Goal: Task Accomplishment & Management: Use online tool/utility

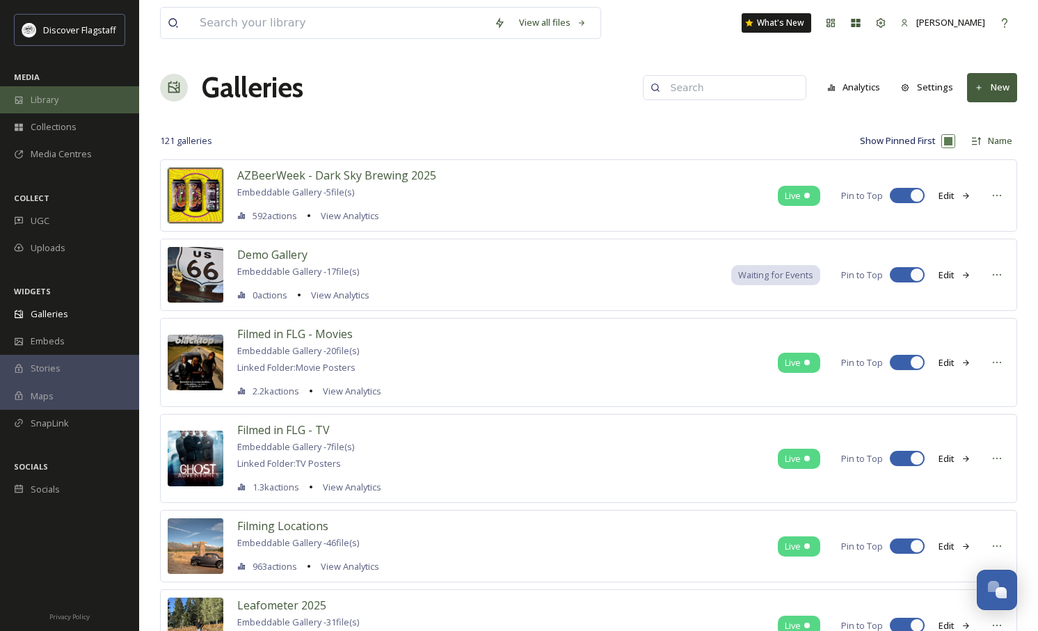
click at [56, 97] on span "Library" at bounding box center [45, 99] width 28 height 13
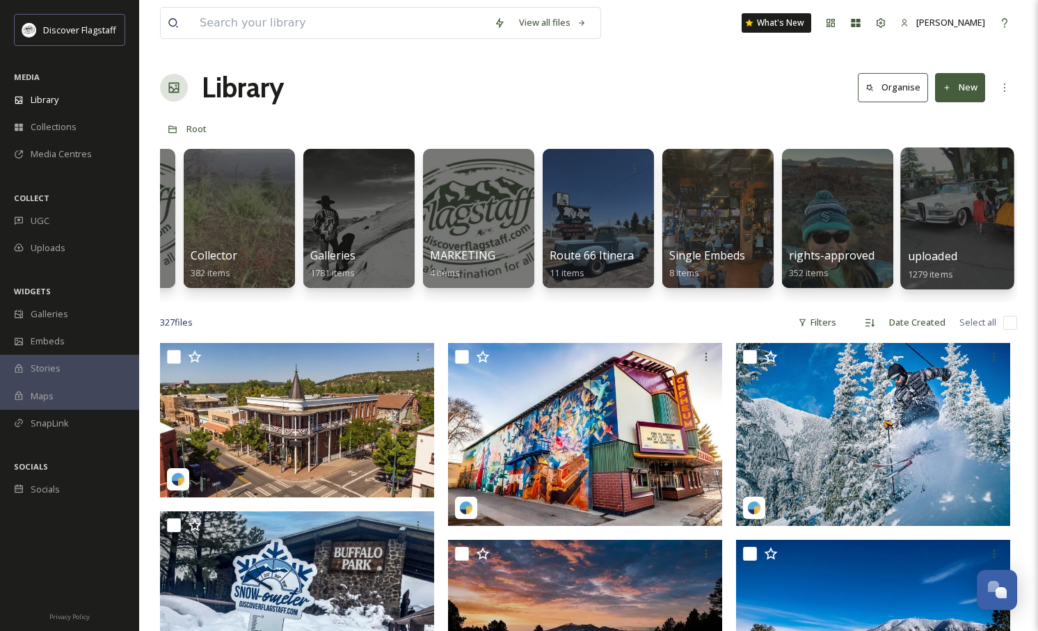
scroll to position [0, 99]
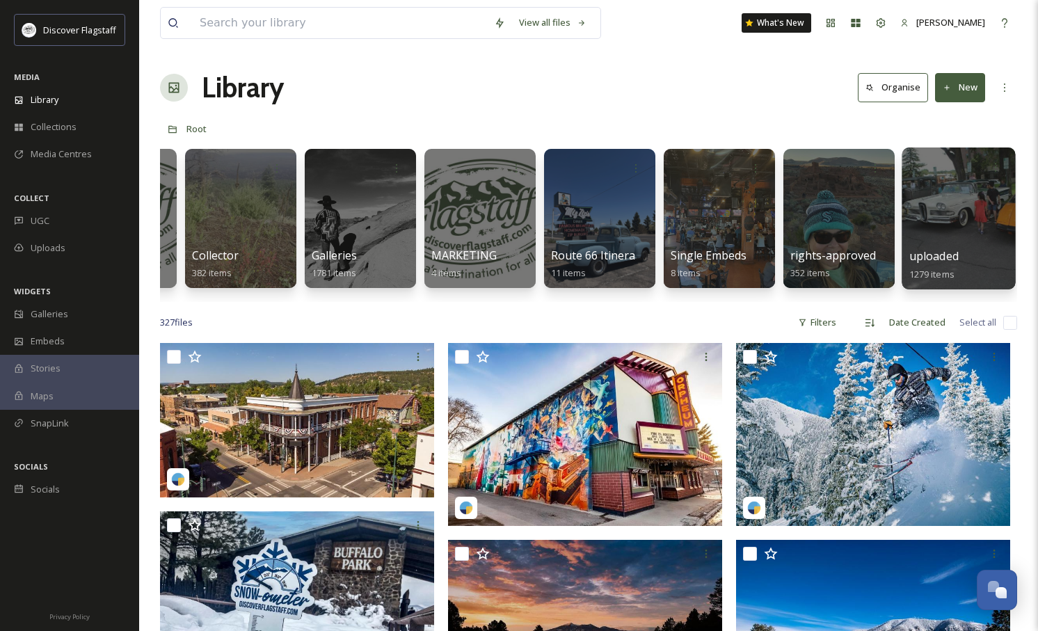
click at [950, 247] on div at bounding box center [958, 218] width 113 height 142
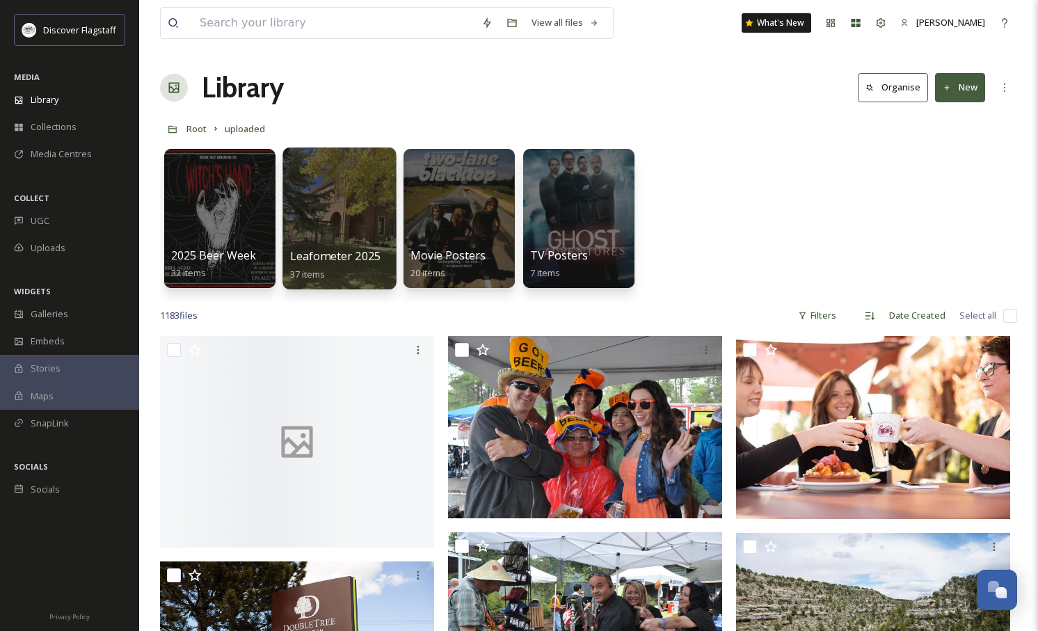
click at [354, 253] on span "Leafometer 2025" at bounding box center [335, 255] width 91 height 15
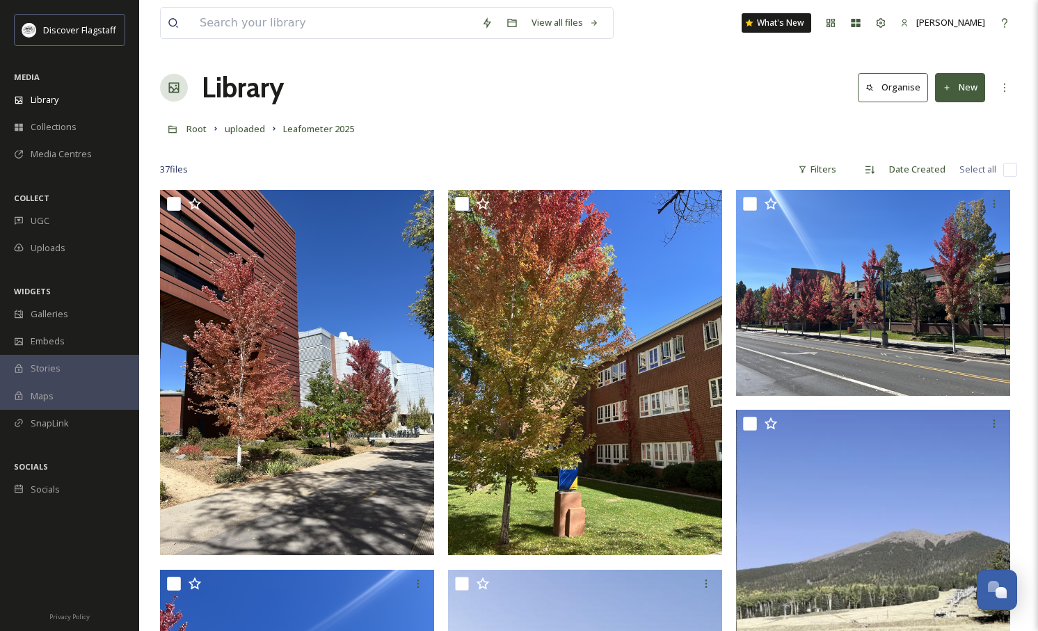
click at [962, 81] on button "New" at bounding box center [960, 87] width 50 height 29
click at [964, 172] on div "Folder" at bounding box center [945, 174] width 79 height 27
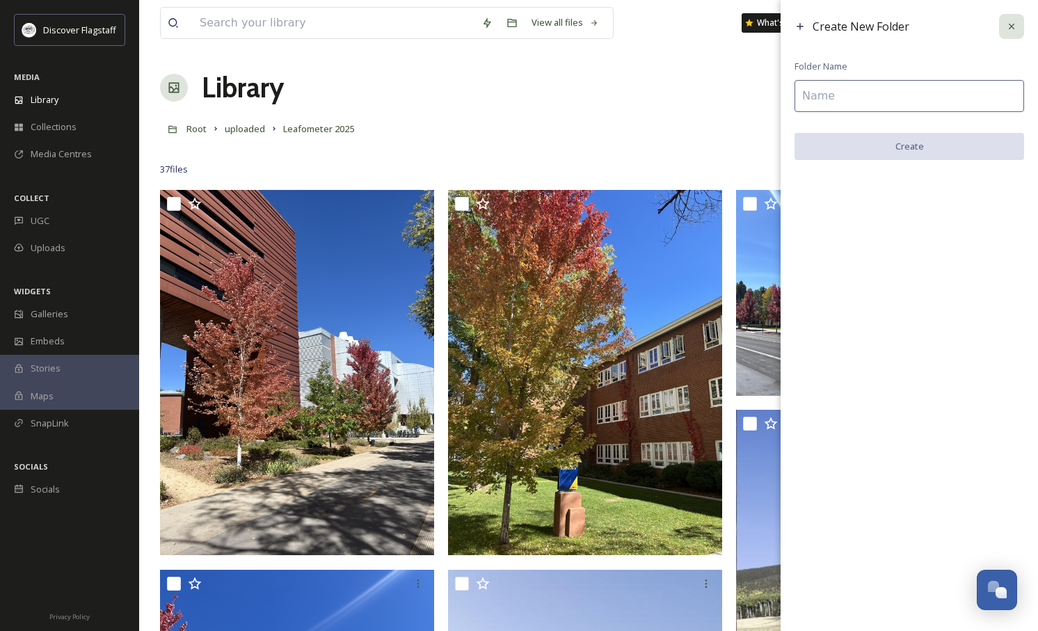
click at [1015, 22] on icon at bounding box center [1011, 26] width 11 height 11
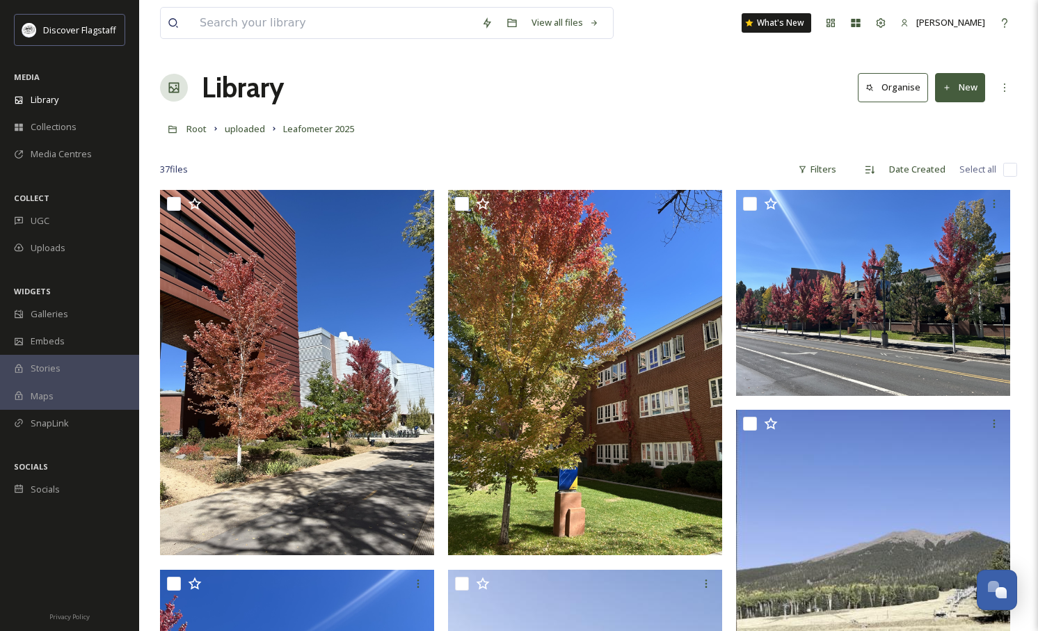
click at [964, 83] on button "New" at bounding box center [960, 87] width 50 height 29
click at [952, 120] on span "File Upload" at bounding box center [954, 119] width 46 height 13
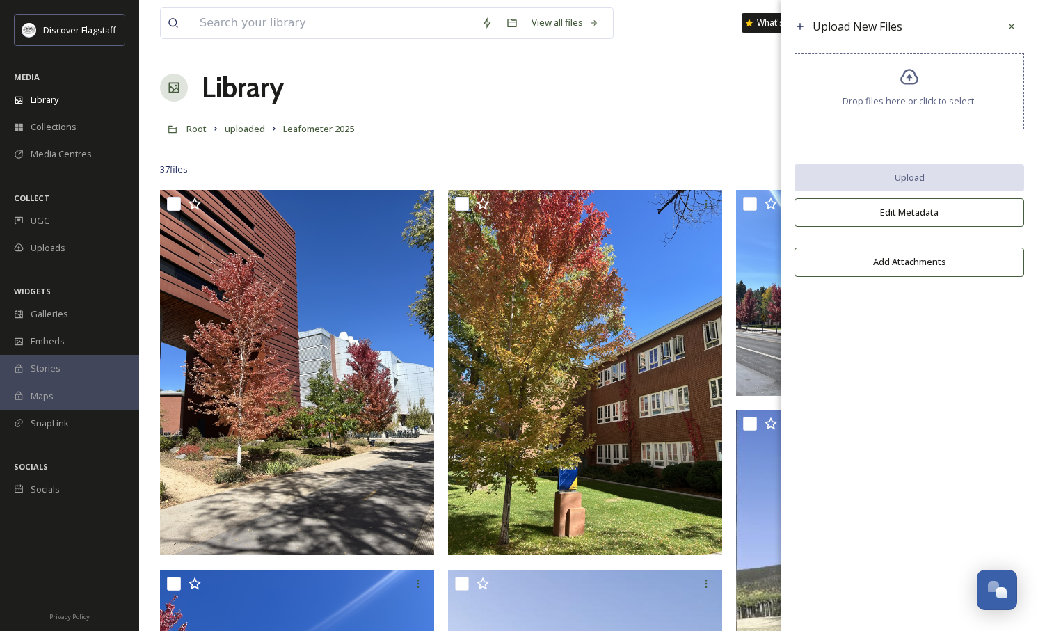
click at [912, 83] on icon at bounding box center [909, 77] width 18 height 16
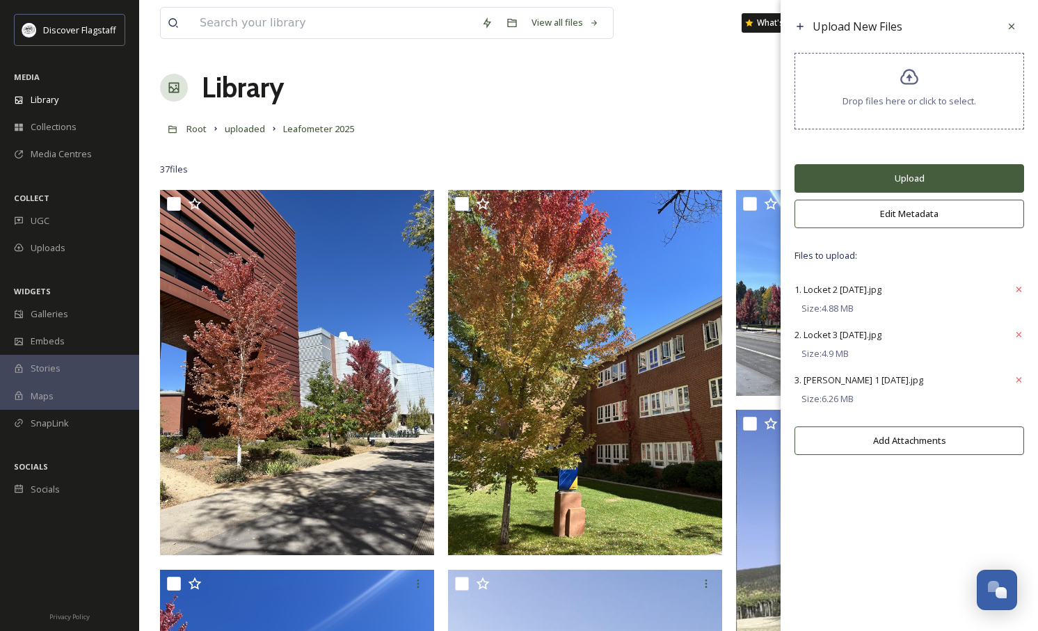
click at [900, 178] on button "Upload" at bounding box center [909, 178] width 230 height 29
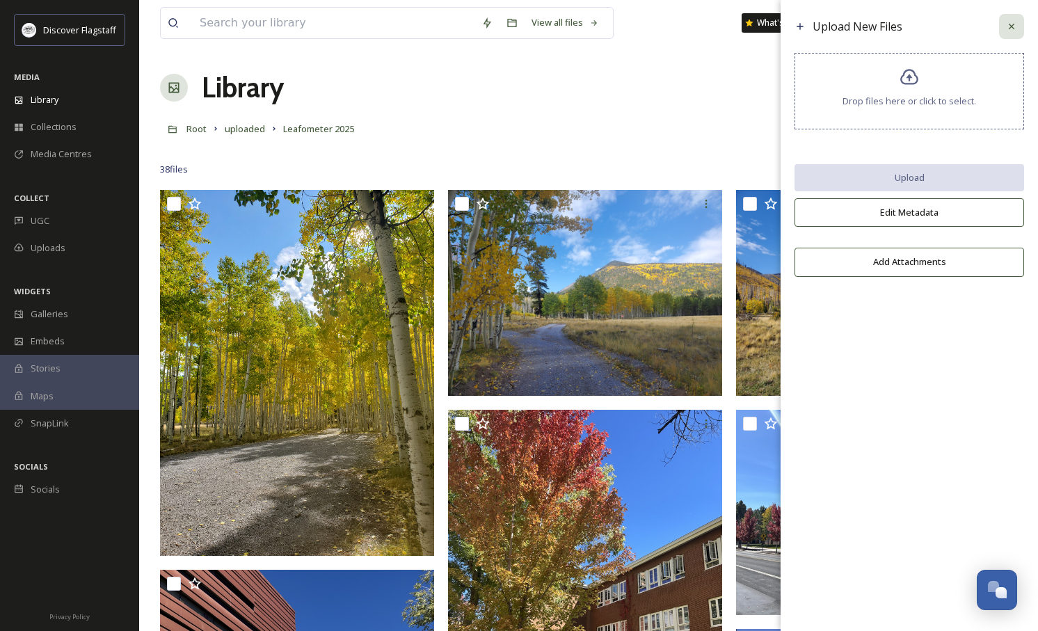
click at [1017, 25] on div at bounding box center [1011, 26] width 25 height 25
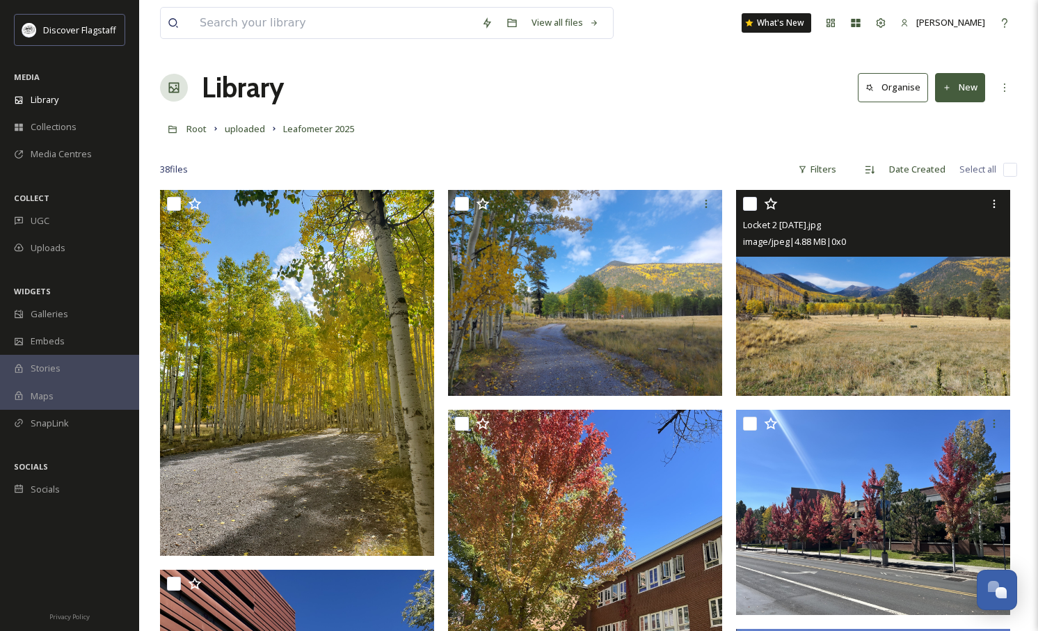
click at [753, 201] on input "checkbox" at bounding box center [750, 204] width 14 height 14
checkbox input "true"
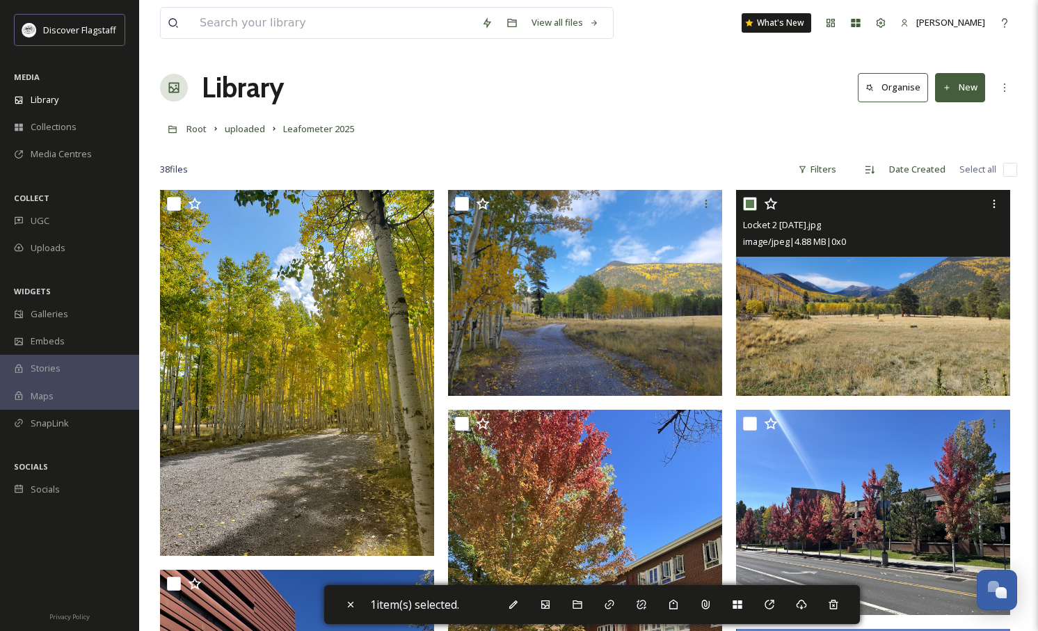
click at [851, 326] on img at bounding box center [873, 293] width 274 height 206
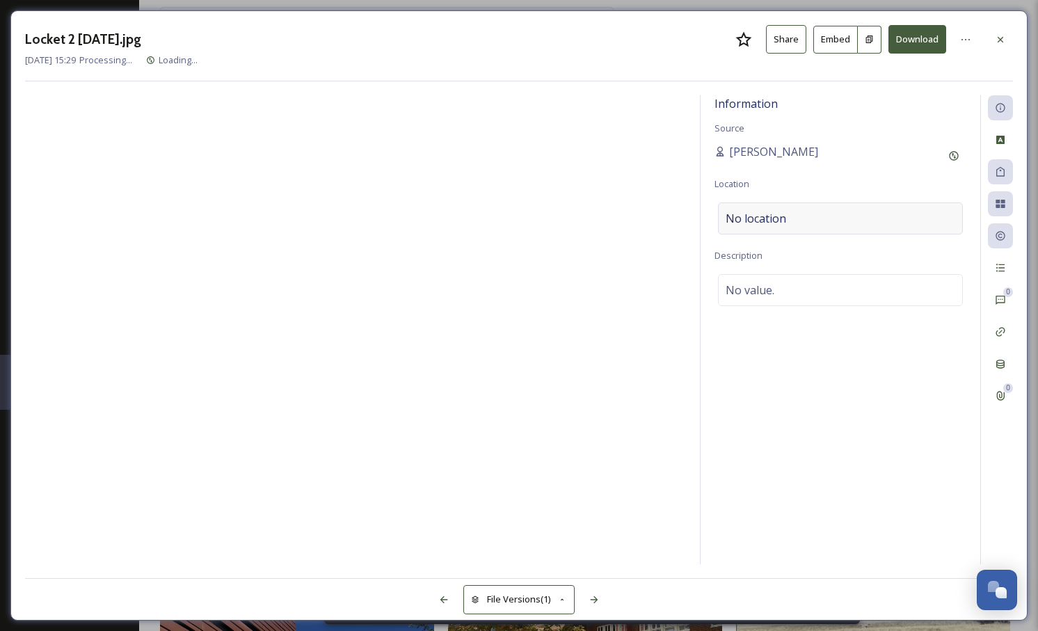
click at [769, 215] on span "No location" at bounding box center [756, 218] width 61 height 17
click at [752, 216] on input at bounding box center [840, 218] width 243 height 31
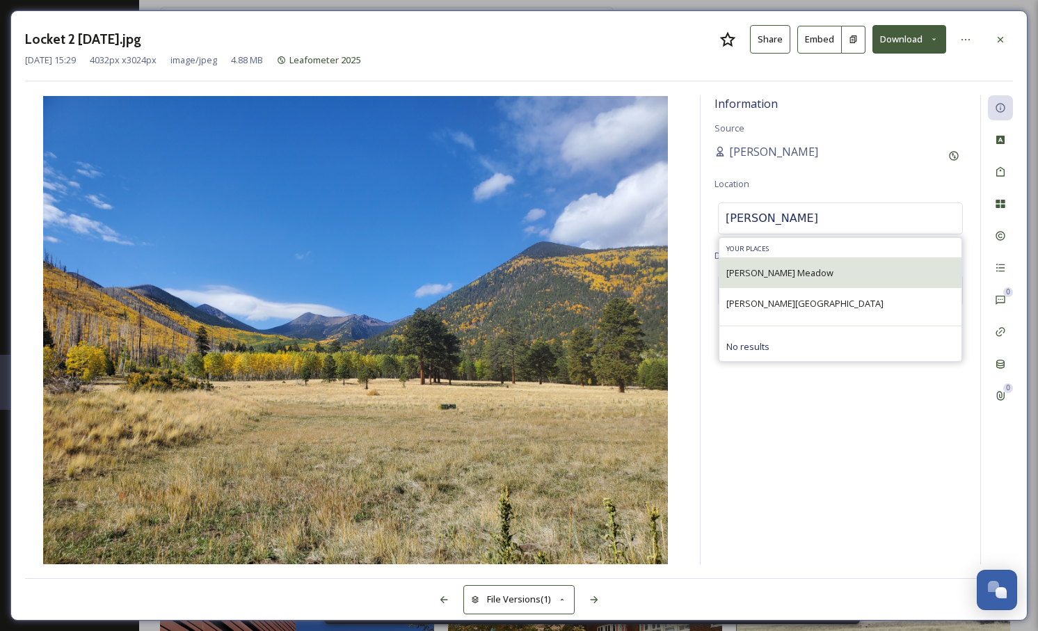
type input "Lockett"
click at [802, 274] on div "Lockett Meadow" at bounding box center [840, 272] width 242 height 31
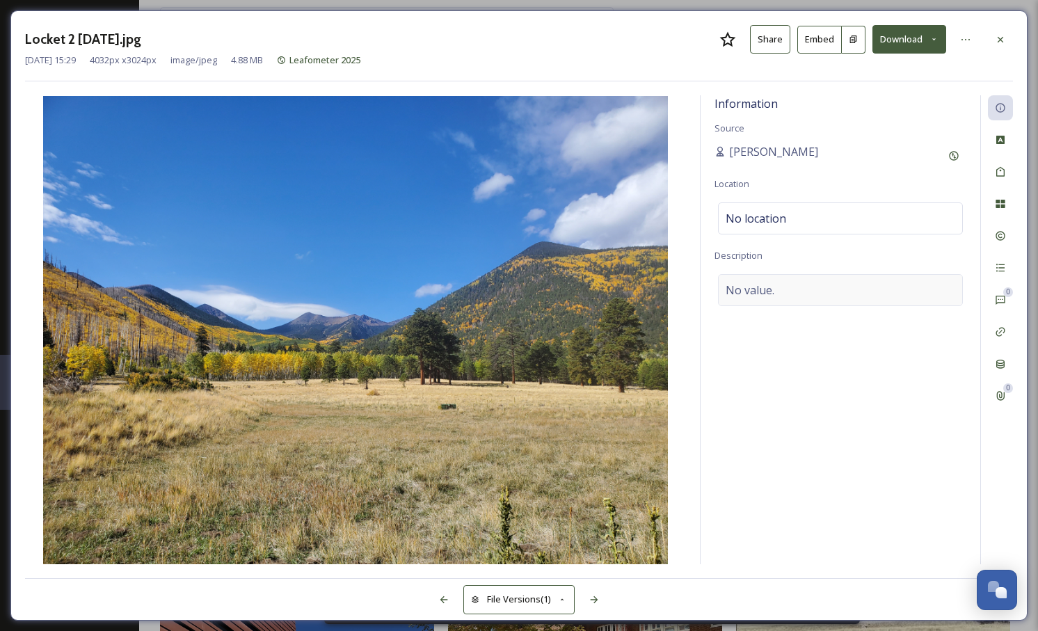
click at [796, 288] on div "No value." at bounding box center [840, 290] width 245 height 32
click at [787, 295] on textarea at bounding box center [840, 331] width 252 height 115
type textarea "o"
type textarea "October 9, 2025"
click at [787, 294] on textarea "October 9, 2025" at bounding box center [840, 331] width 252 height 115
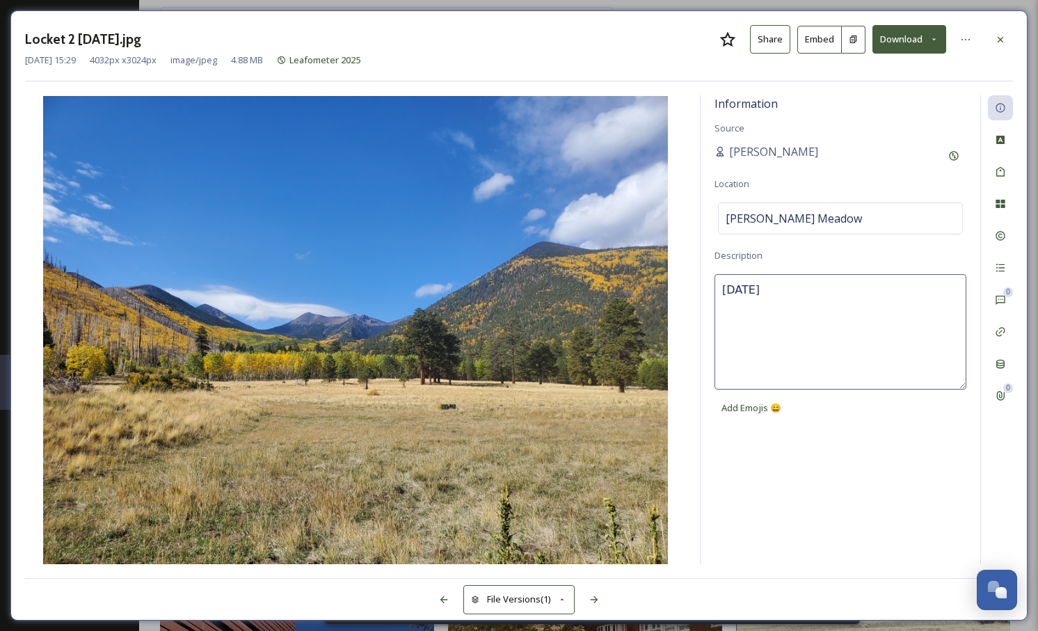
click at [787, 294] on textarea "October 9, 2025" at bounding box center [840, 331] width 252 height 115
click at [684, 417] on img at bounding box center [355, 330] width 661 height 468
click at [440, 600] on icon at bounding box center [443, 599] width 11 height 11
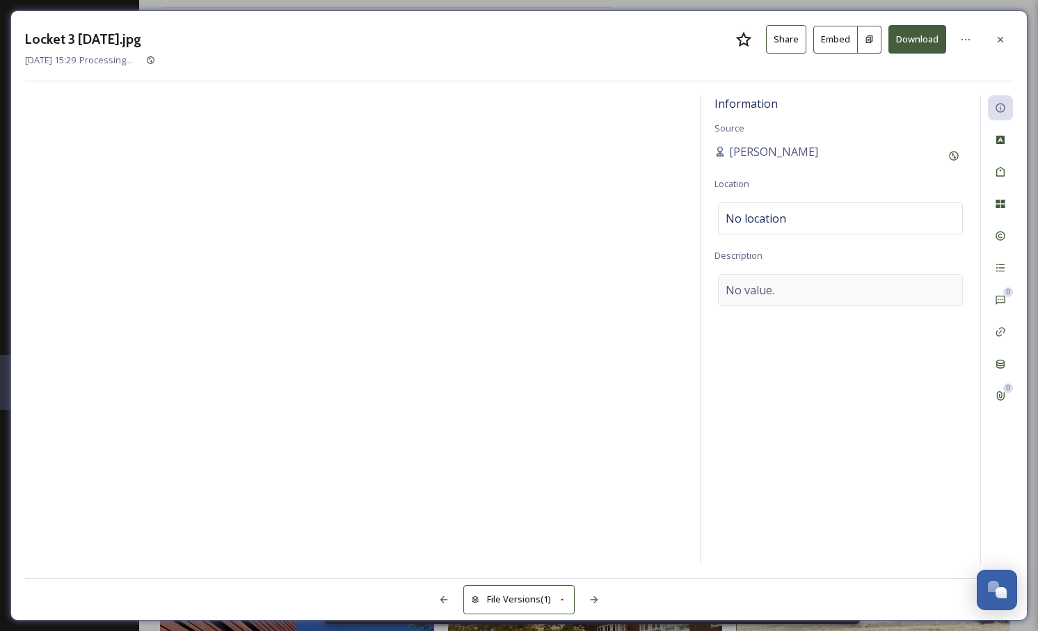
click at [774, 292] on span "No value." at bounding box center [750, 290] width 49 height 17
click at [787, 291] on textarea at bounding box center [840, 331] width 252 height 115
paste textarea "October 9, 2025"
type textarea "October 9, 2025"
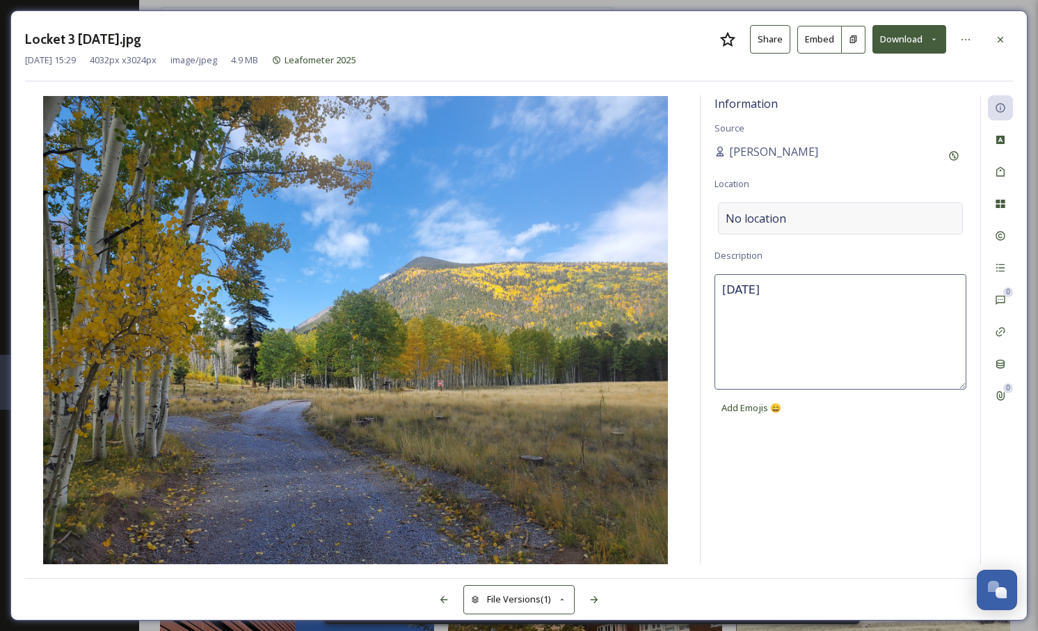
click at [774, 218] on span "No location" at bounding box center [756, 218] width 61 height 17
click at [780, 216] on input at bounding box center [840, 218] width 243 height 31
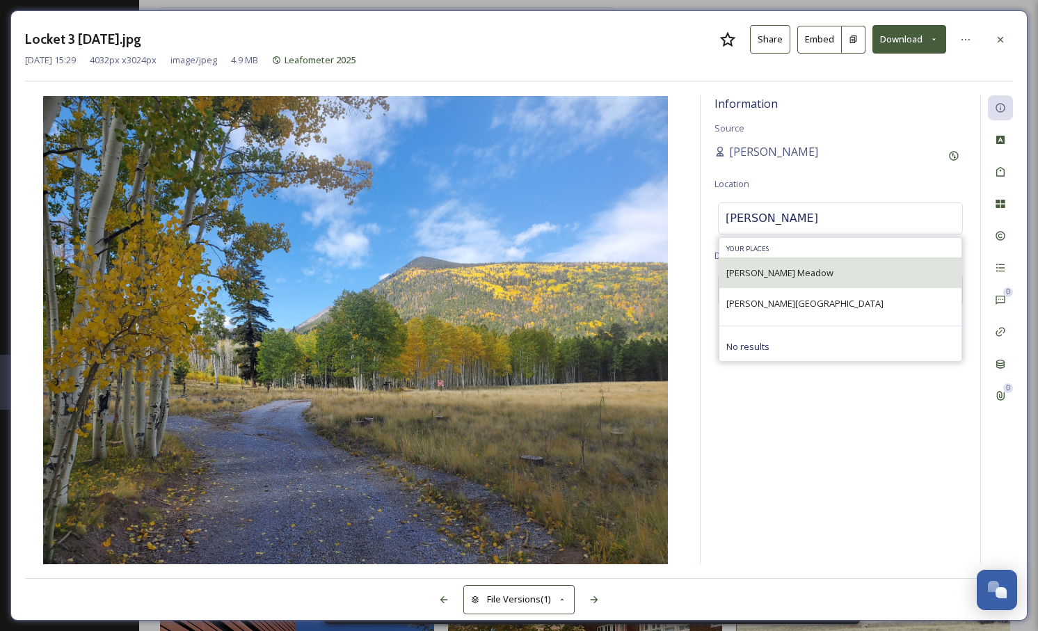
type input "Lockett"
click at [776, 276] on span "Lockett Meadow" at bounding box center [779, 272] width 107 height 13
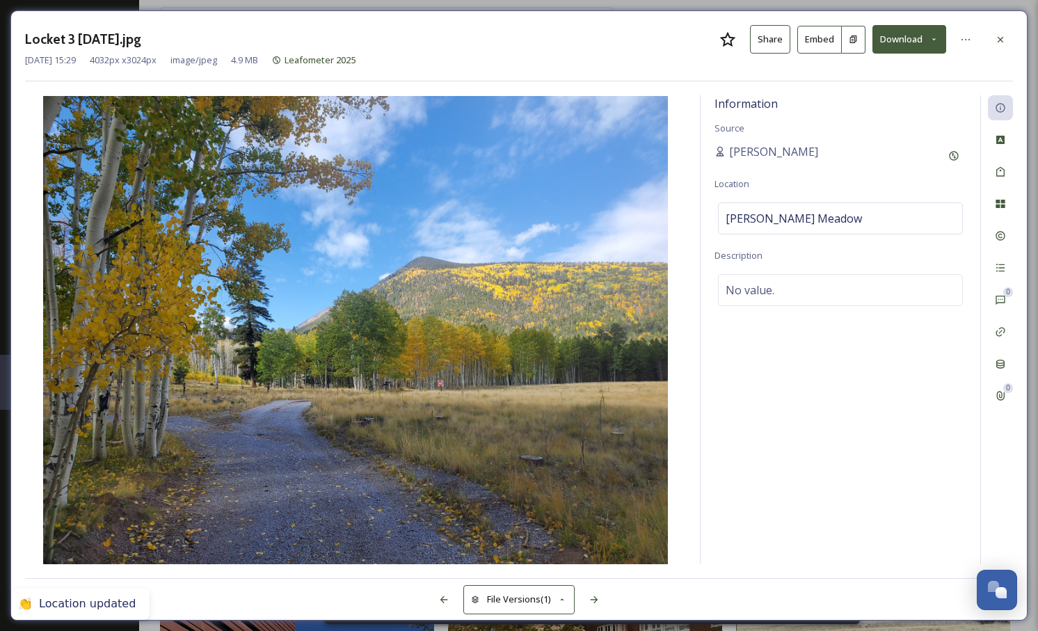
click at [685, 399] on div "Information Source Candace Schipper Location Lockett Meadow Description No valu…" at bounding box center [519, 329] width 988 height 469
click at [447, 601] on icon at bounding box center [443, 599] width 11 height 11
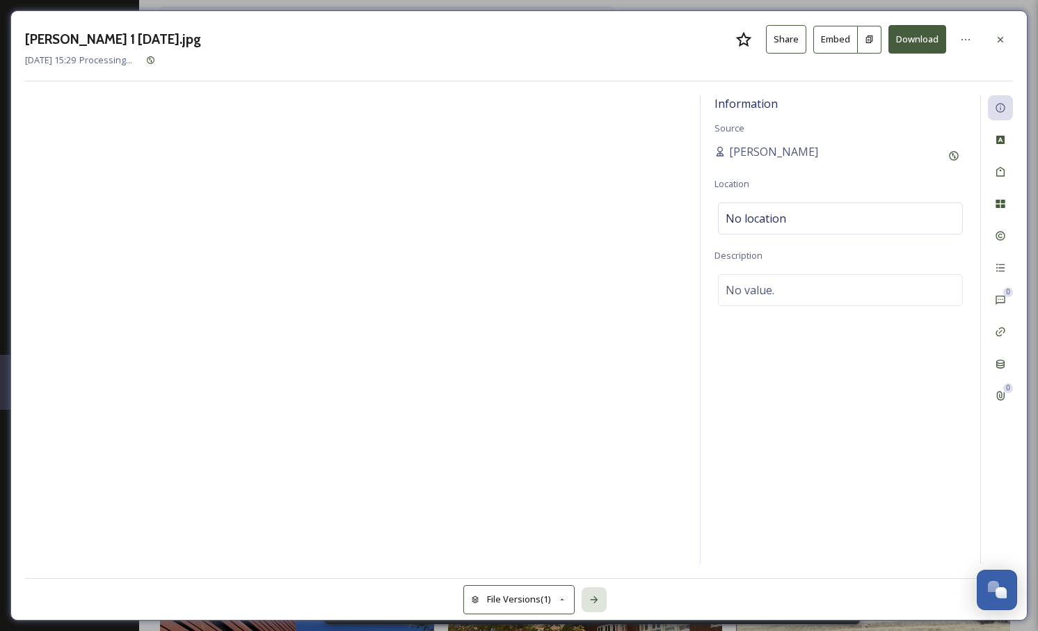
click at [600, 600] on div at bounding box center [594, 599] width 25 height 25
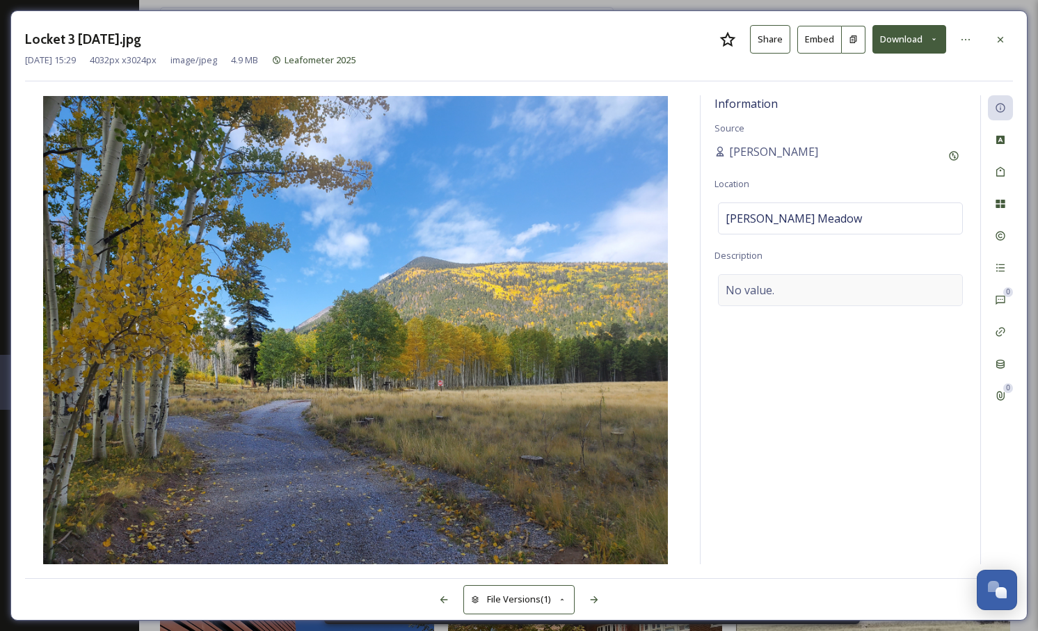
click at [790, 279] on div "No value." at bounding box center [840, 290] width 245 height 32
click at [765, 295] on textarea at bounding box center [840, 331] width 252 height 115
paste textarea "October 9, 2025"
type textarea "October 9, 2025"
click at [684, 392] on img at bounding box center [355, 330] width 661 height 468
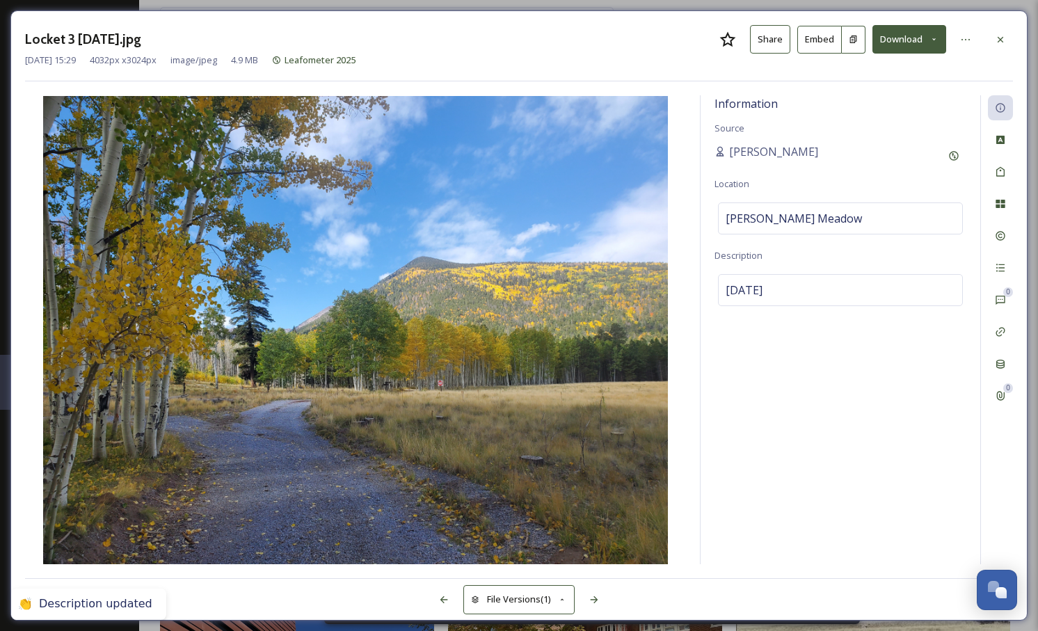
click at [441, 598] on icon at bounding box center [444, 599] width 8 height 7
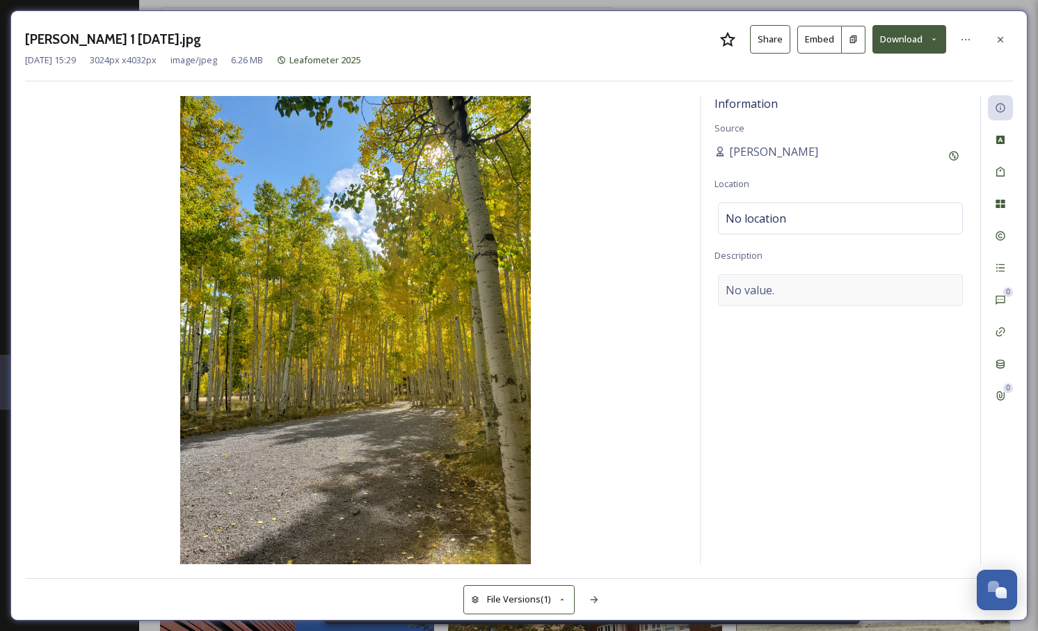
click at [763, 291] on span "No value." at bounding box center [750, 290] width 49 height 17
click at [762, 291] on textarea at bounding box center [840, 331] width 252 height 115
paste textarea "October 9, 2025"
type textarea "October 9, 2025"
click at [766, 211] on span "No location" at bounding box center [756, 218] width 61 height 17
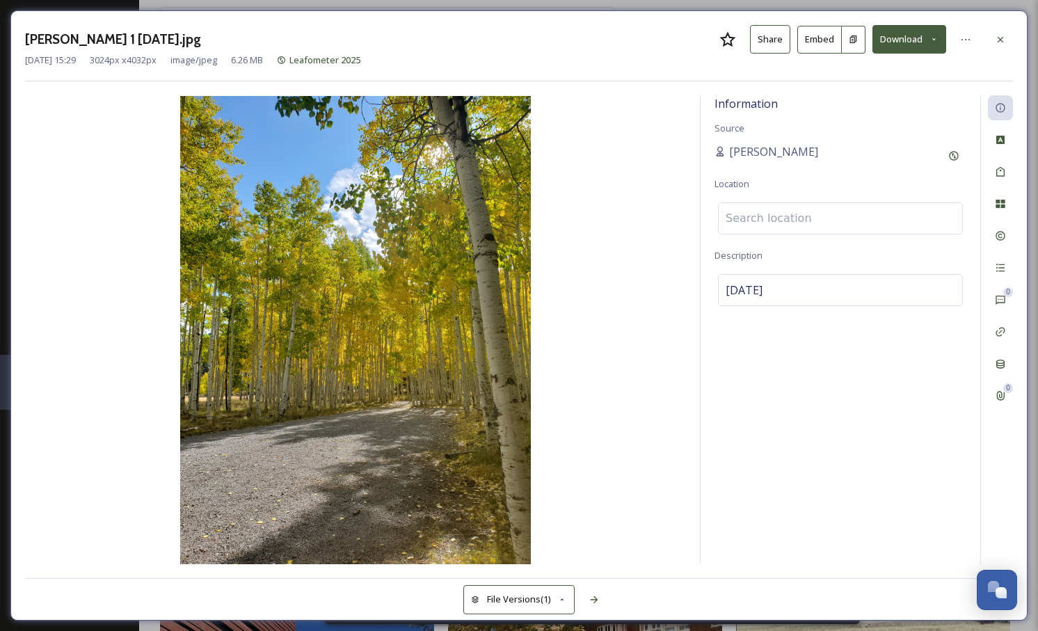
click at [755, 214] on input at bounding box center [840, 218] width 243 height 31
type input "l"
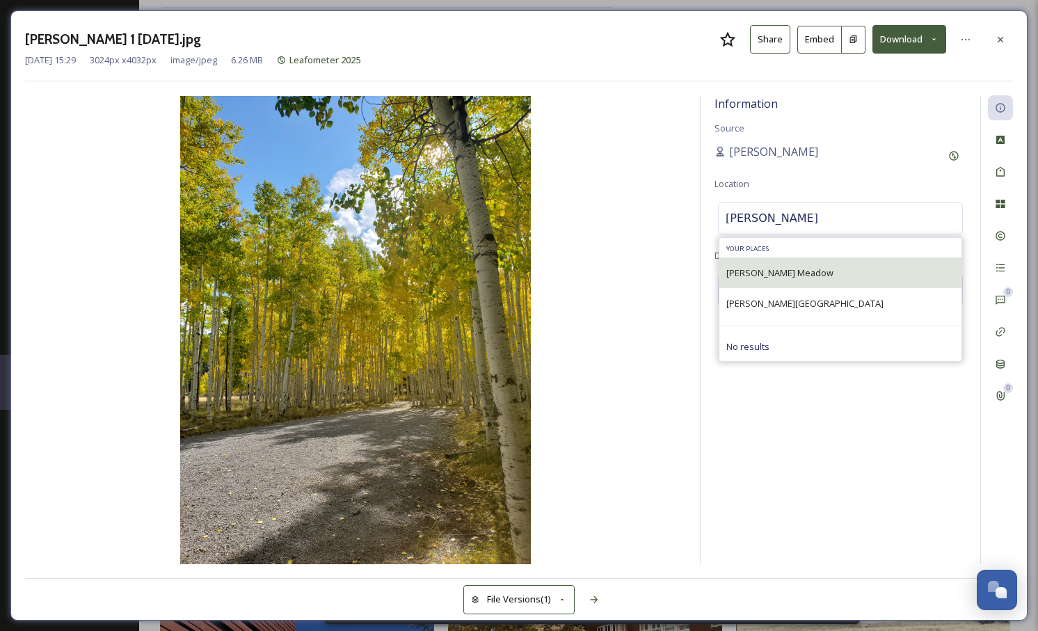
type input "Lockett"
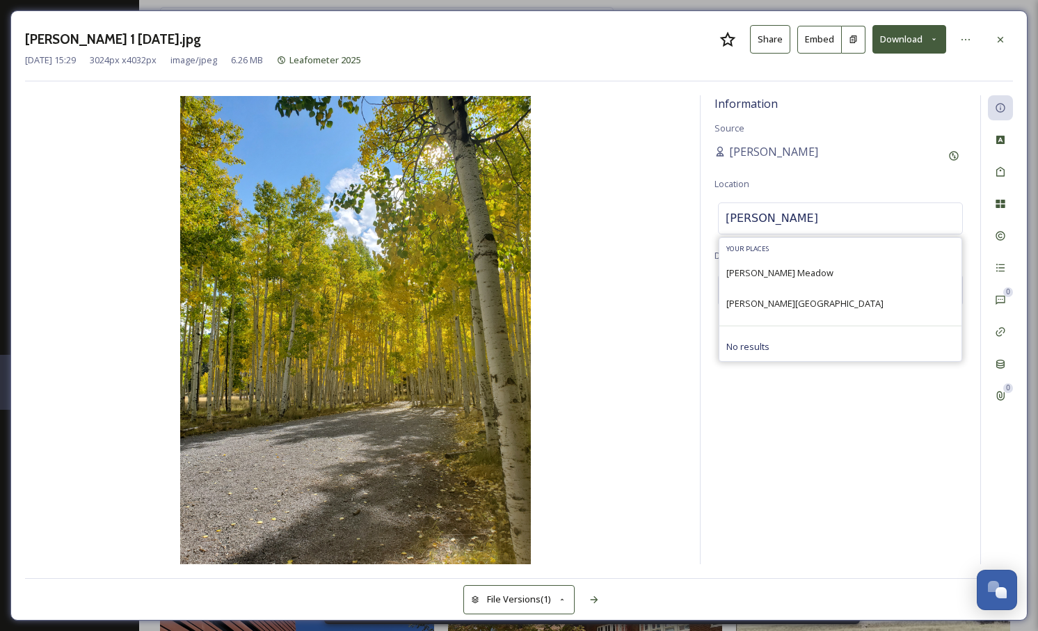
click at [774, 280] on div "Lockett Meadow" at bounding box center [840, 272] width 242 height 31
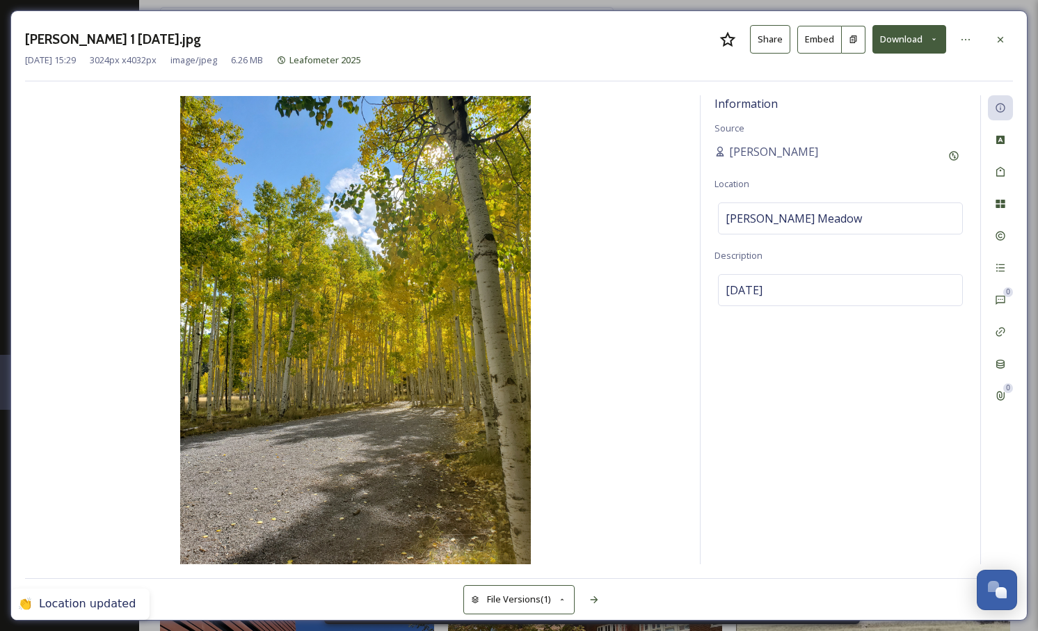
click at [639, 442] on img at bounding box center [355, 330] width 661 height 468
click at [1002, 39] on icon at bounding box center [1000, 39] width 11 height 11
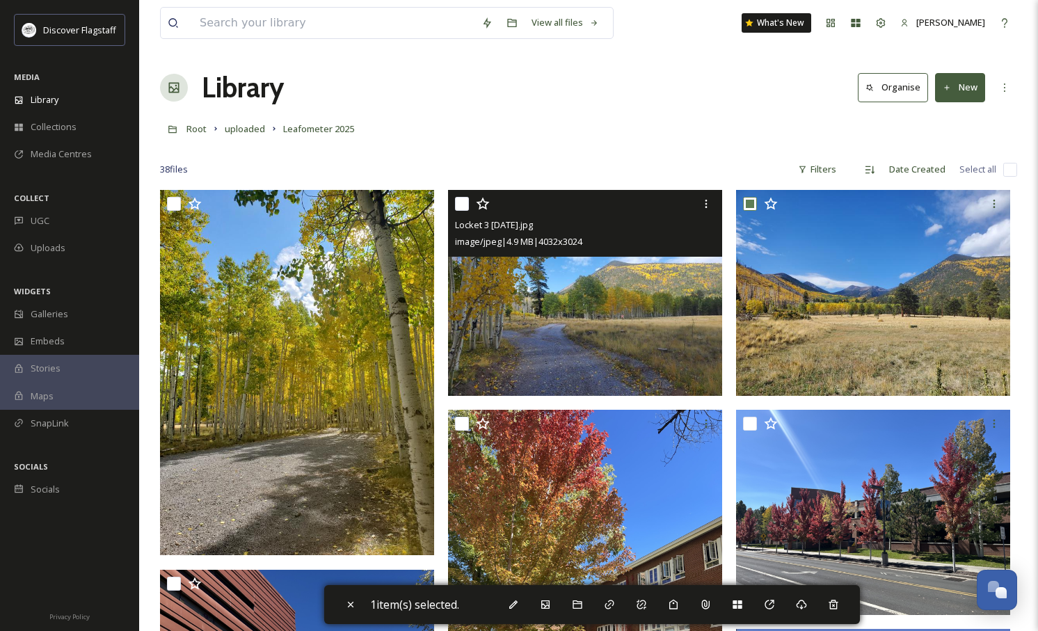
drag, startPoint x: 459, startPoint y: 201, endPoint x: 432, endPoint y: 221, distance: 33.8
click at [459, 201] on input "checkbox" at bounding box center [462, 204] width 14 height 14
checkbox input "true"
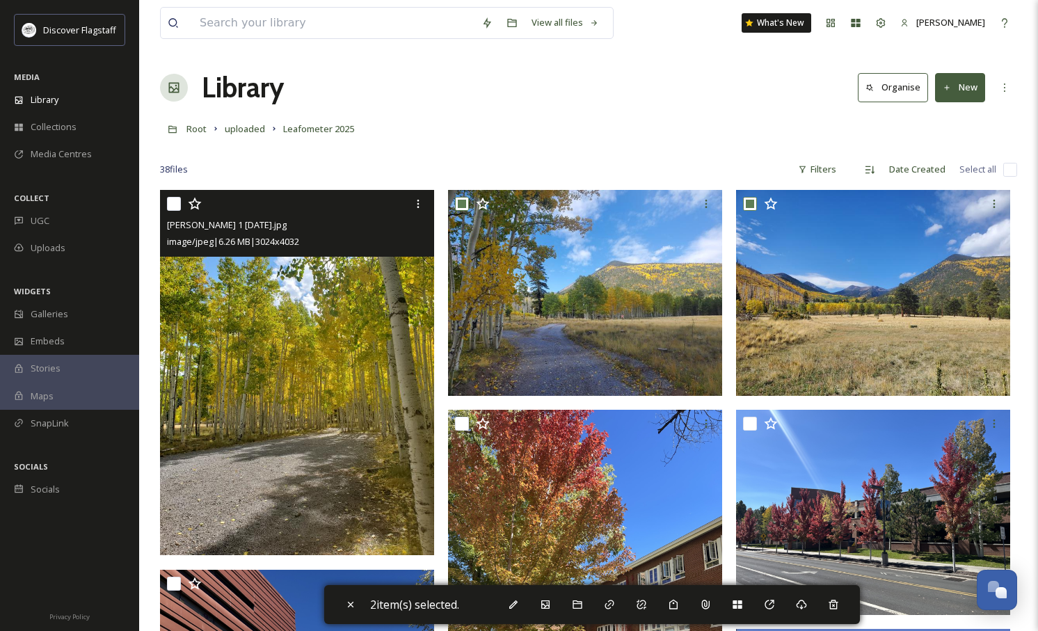
click at [175, 204] on input "checkbox" at bounding box center [174, 204] width 14 height 14
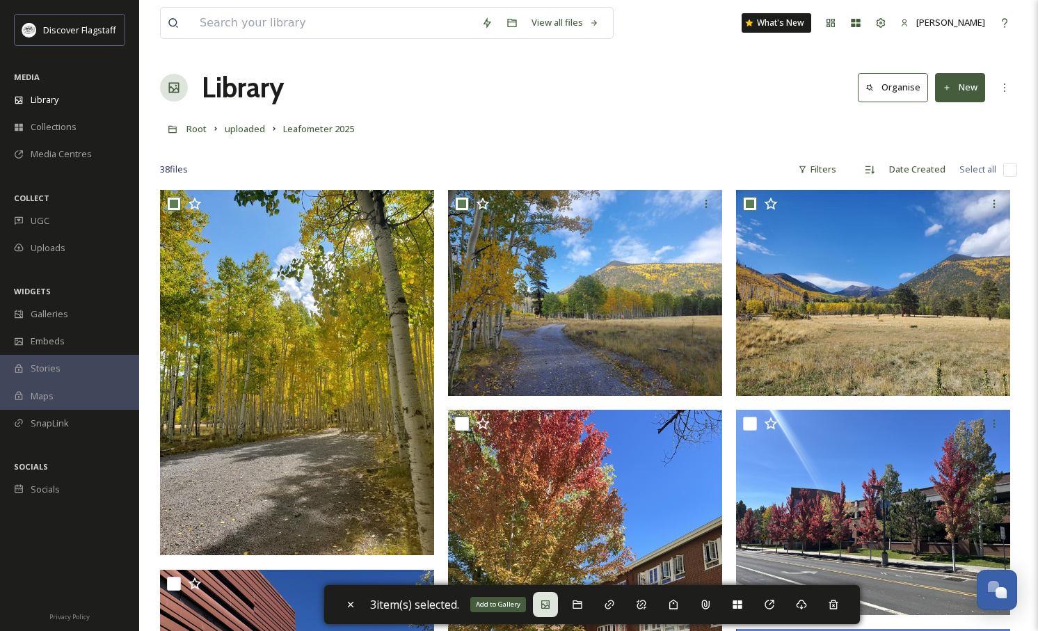
click at [549, 604] on icon at bounding box center [545, 604] width 11 height 11
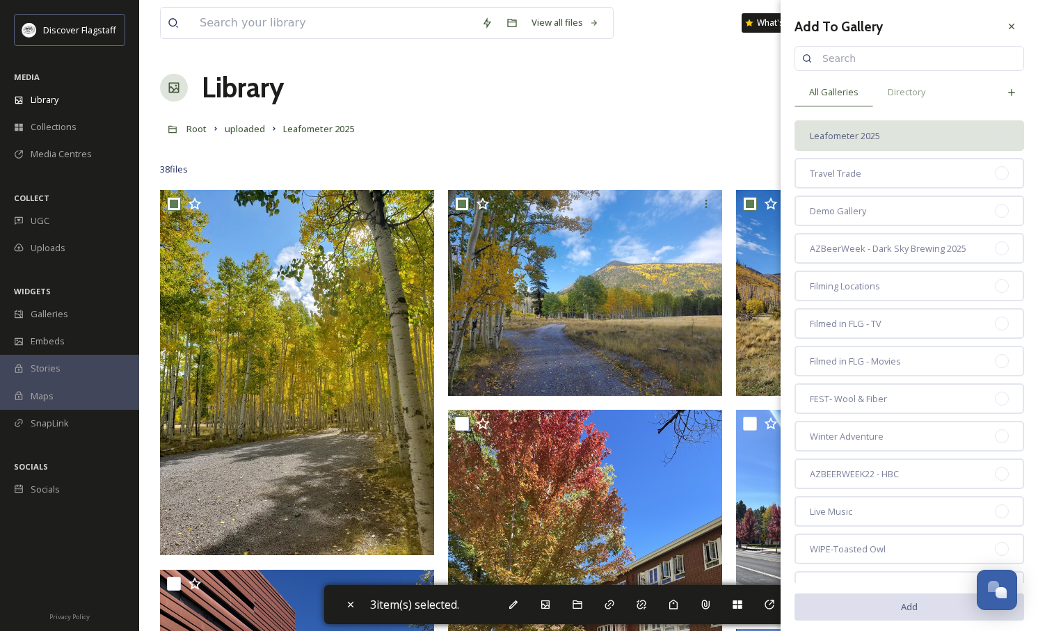
drag, startPoint x: 851, startPoint y: 131, endPoint x: 854, endPoint y: 138, distance: 7.8
click at [851, 131] on span "Leafometer 2025" at bounding box center [845, 135] width 70 height 13
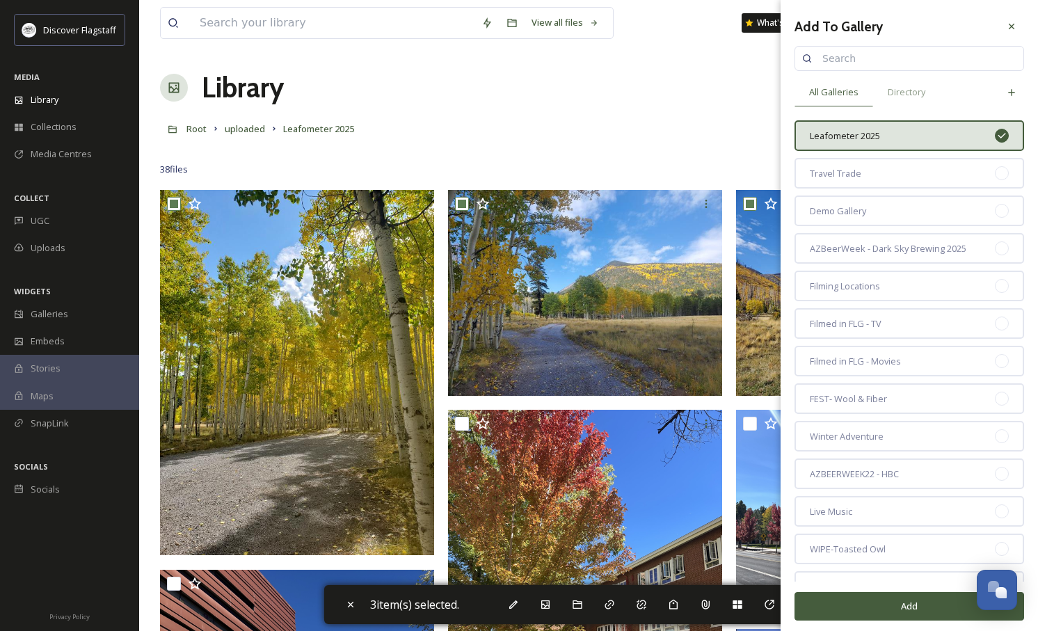
click at [922, 601] on button "Add" at bounding box center [909, 606] width 230 height 29
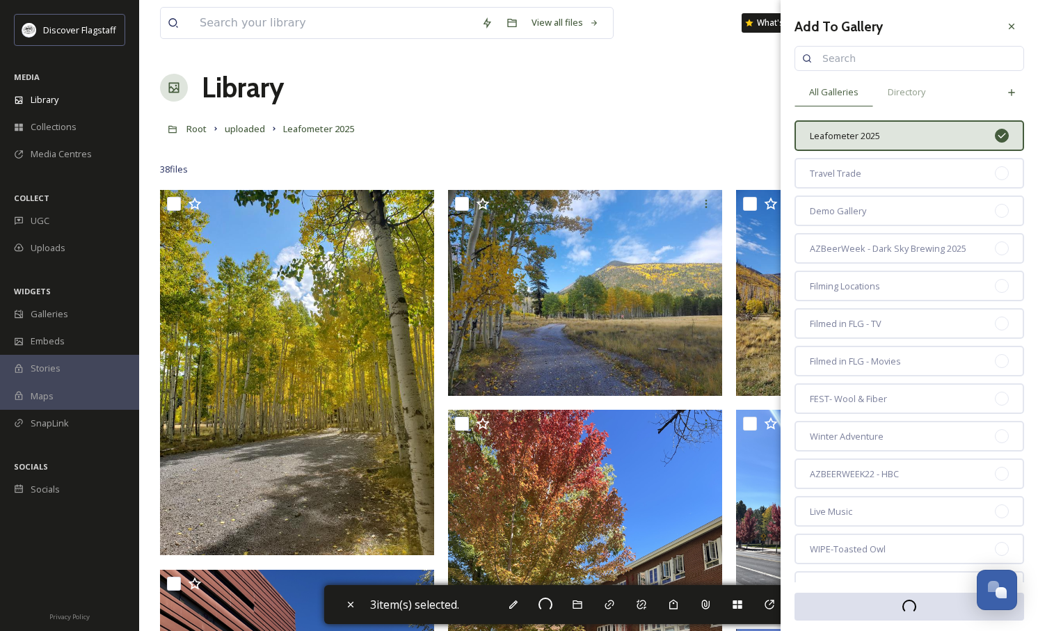
checkbox input "false"
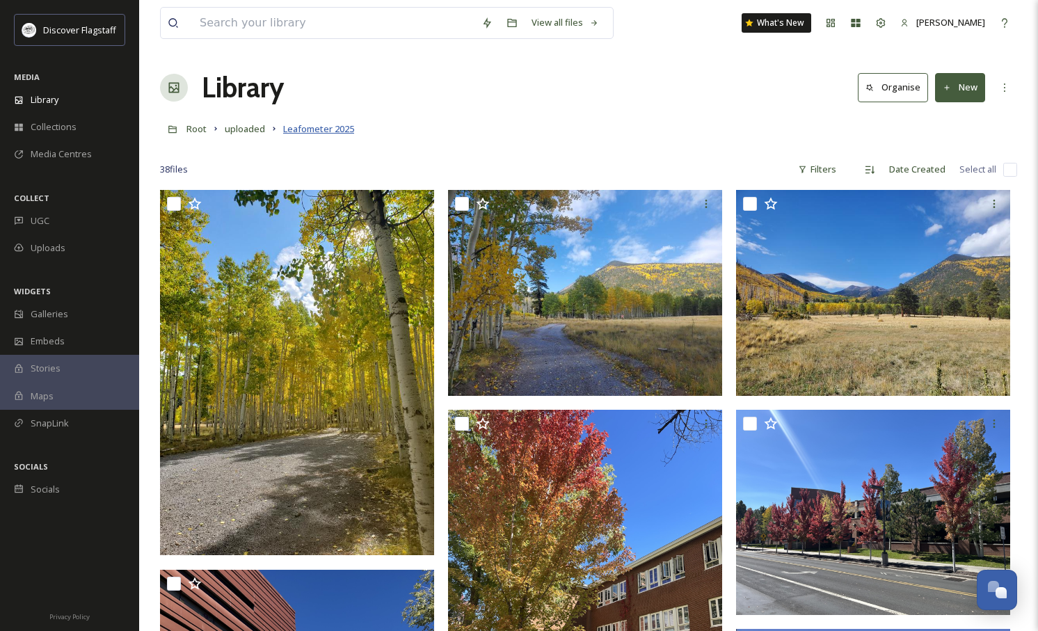
click at [342, 127] on span "Leafometer 2025" at bounding box center [318, 128] width 71 height 13
click at [485, 76] on div "Library Organise New" at bounding box center [588, 88] width 857 height 42
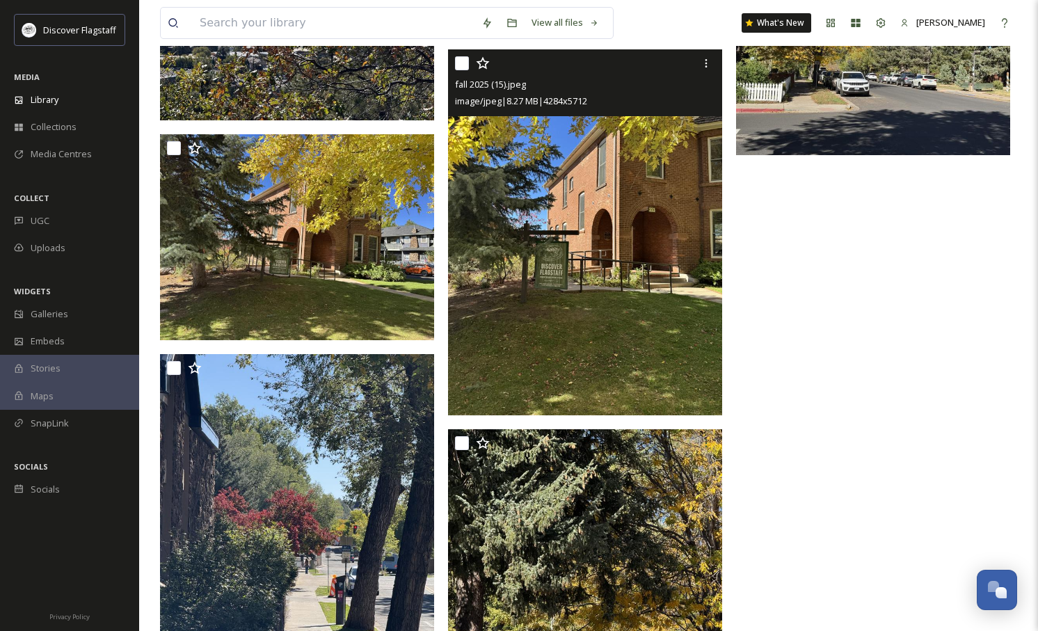
scroll to position [3737, 0]
